Goal: Task Accomplishment & Management: Use online tool/utility

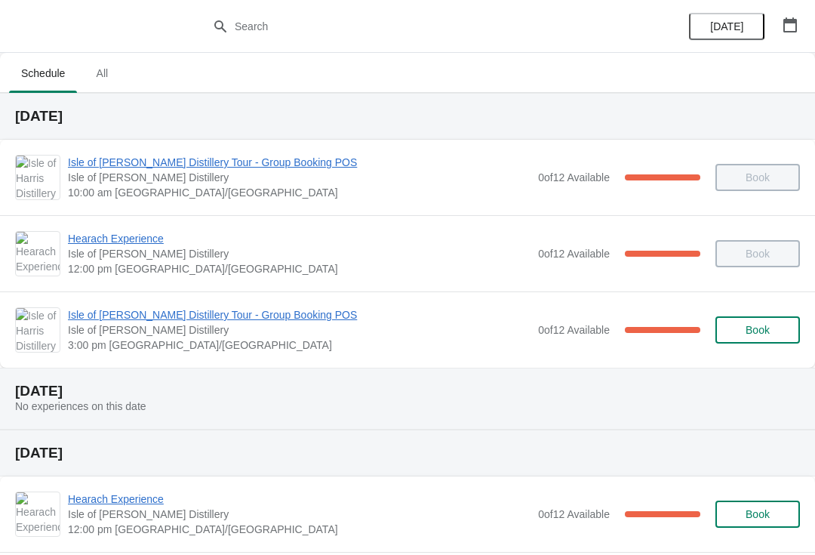
click at [268, 315] on span "Isle of [PERSON_NAME] Distillery Tour - Group Booking POS" at bounding box center [299, 314] width 463 height 15
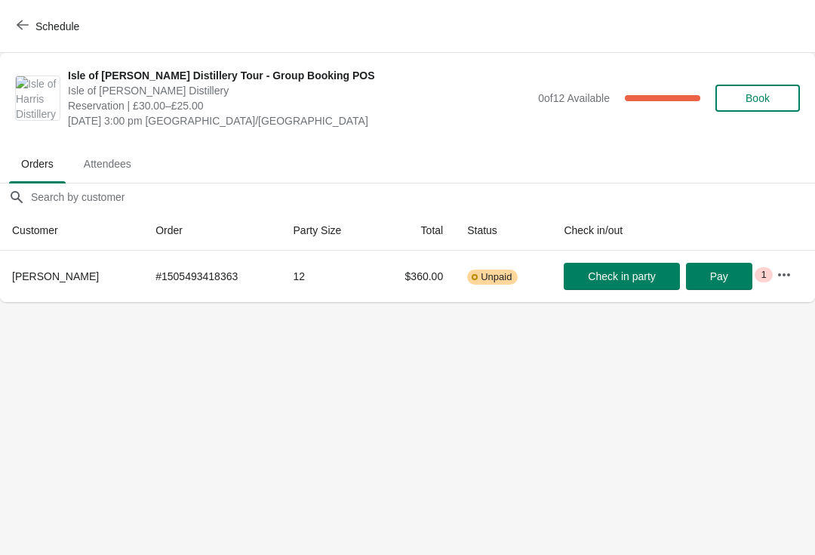
click at [778, 266] on button "button" at bounding box center [784, 274] width 27 height 27
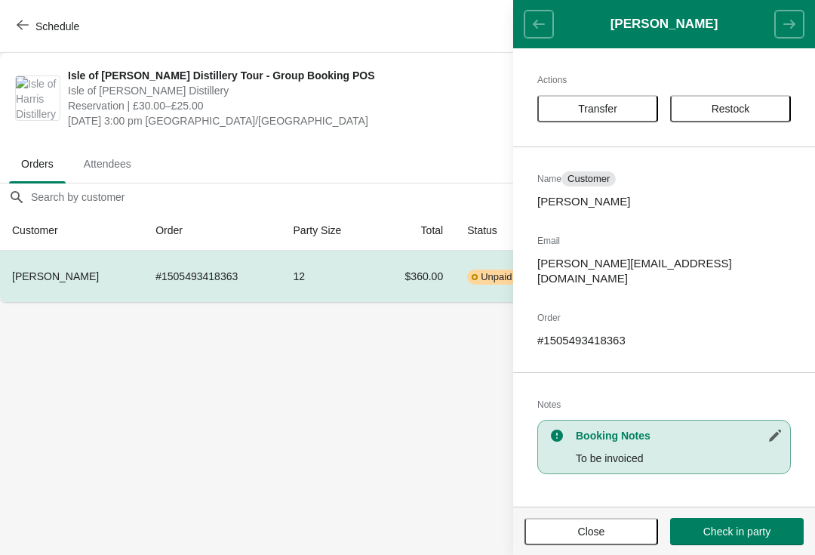
click at [18, 24] on icon "button" at bounding box center [23, 25] width 12 height 10
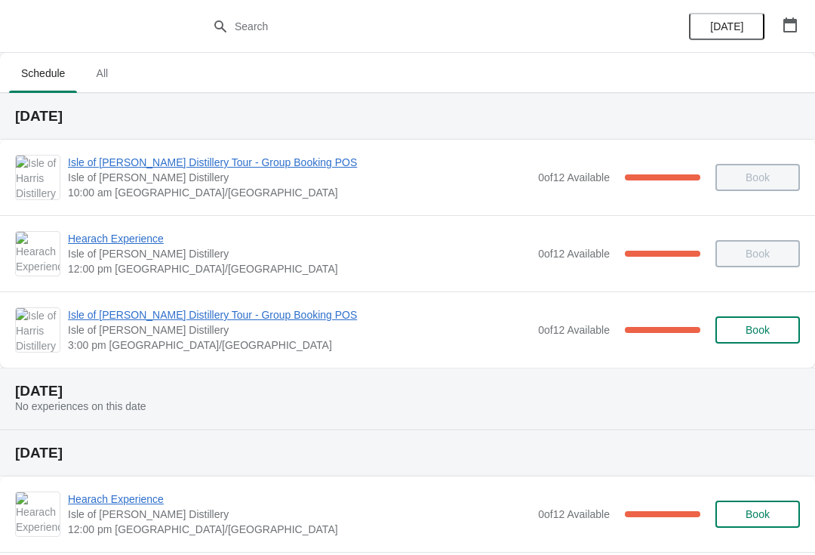
click at [221, 321] on span "Isle of [PERSON_NAME] Distillery Tour - Group Booking POS" at bounding box center [299, 314] width 463 height 15
click at [125, 310] on span "Isle of [PERSON_NAME] Distillery Tour - Group Booking POS" at bounding box center [299, 314] width 463 height 15
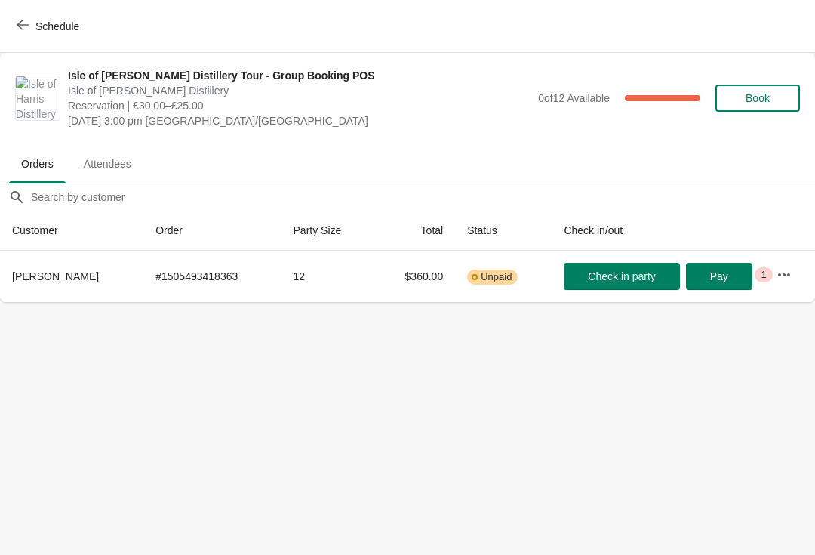
click at [37, 33] on button "Schedule" at bounding box center [50, 26] width 84 height 27
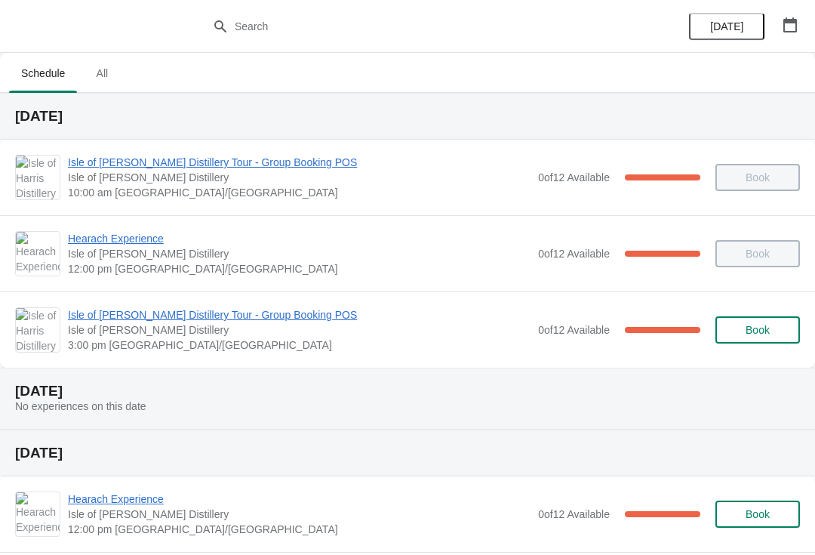
click at [160, 319] on span "Isle of [PERSON_NAME] Distillery Tour - Group Booking POS" at bounding box center [299, 314] width 463 height 15
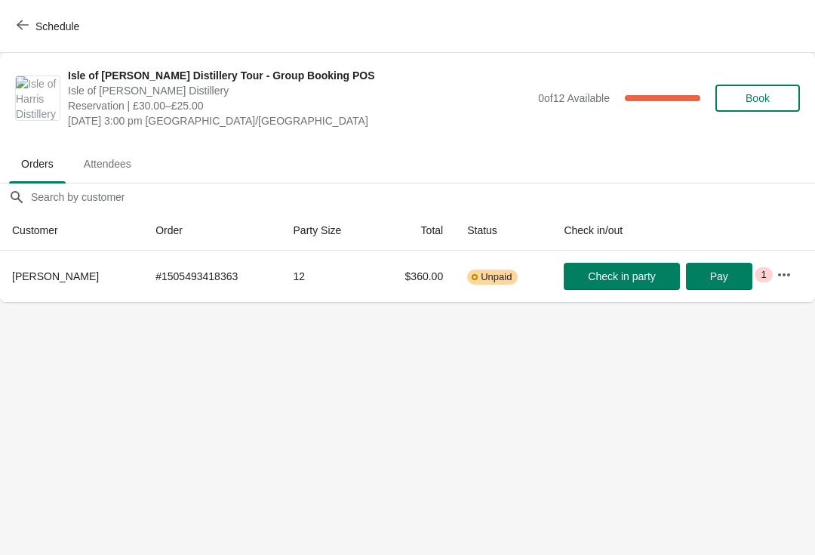
click at [616, 273] on span "Check in party" at bounding box center [621, 276] width 67 height 12
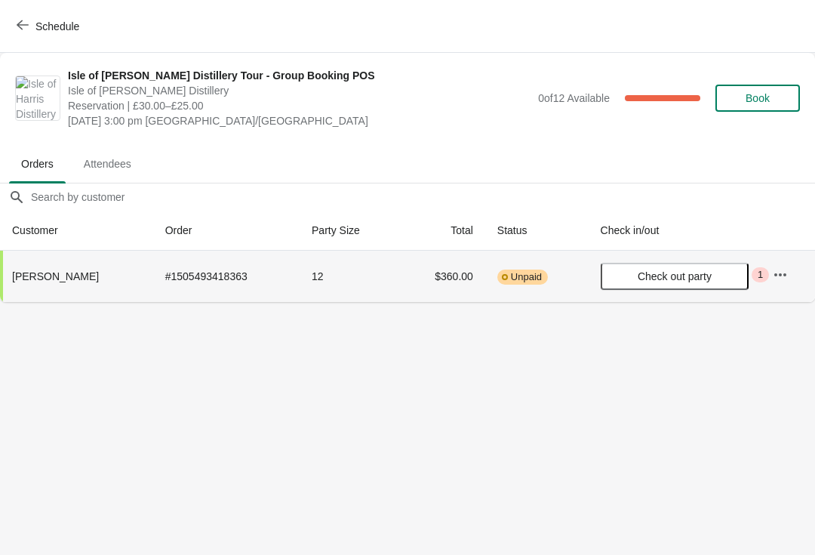
click at [43, 31] on span "Schedule" at bounding box center [57, 26] width 44 height 12
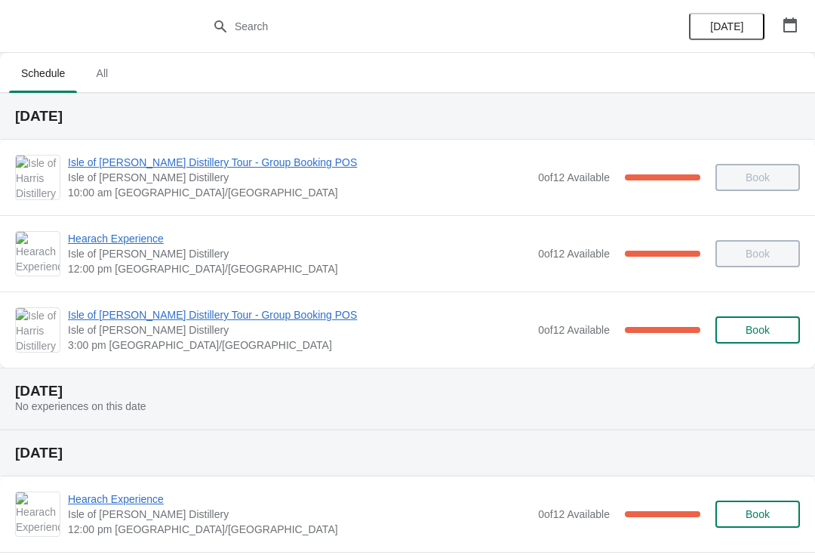
click at [161, 320] on span "Isle of [PERSON_NAME] Distillery Tour - Group Booking POS" at bounding box center [299, 314] width 463 height 15
